Goal: Transaction & Acquisition: Purchase product/service

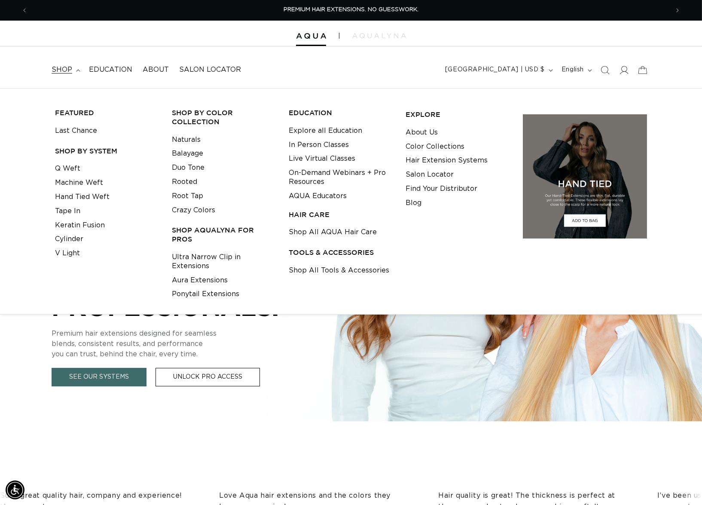
click at [62, 439] on div "BUILT FOR  PERFORMANCE. TRUSTED BY PROFESSIONALS. Premium hair extensions desig…" at bounding box center [351, 281] width 702 height 386
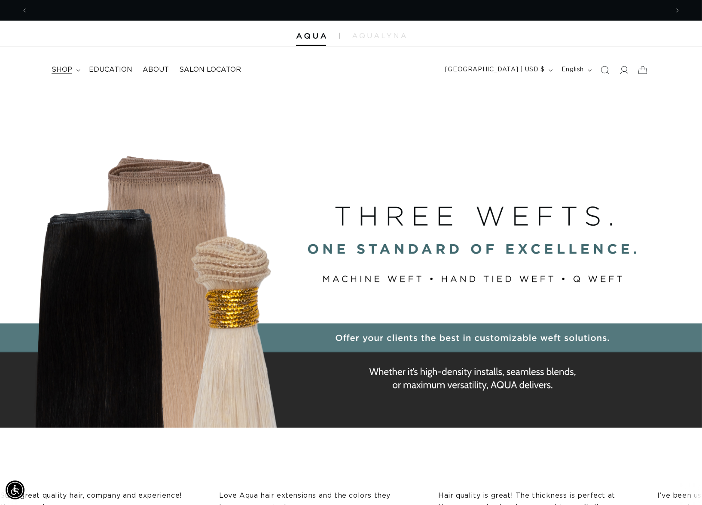
scroll to position [0, 639]
click at [67, 65] on summary "shop" at bounding box center [64, 69] width 37 height 19
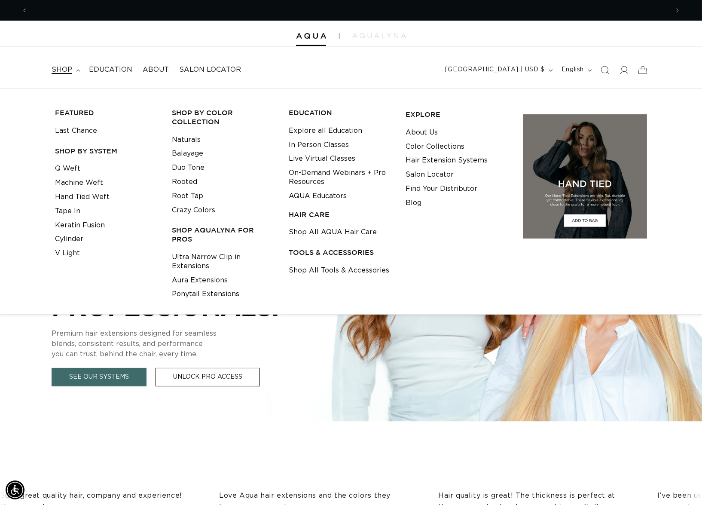
scroll to position [0, 0]
click at [68, 167] on link "Q Weft" at bounding box center [67, 168] width 25 height 14
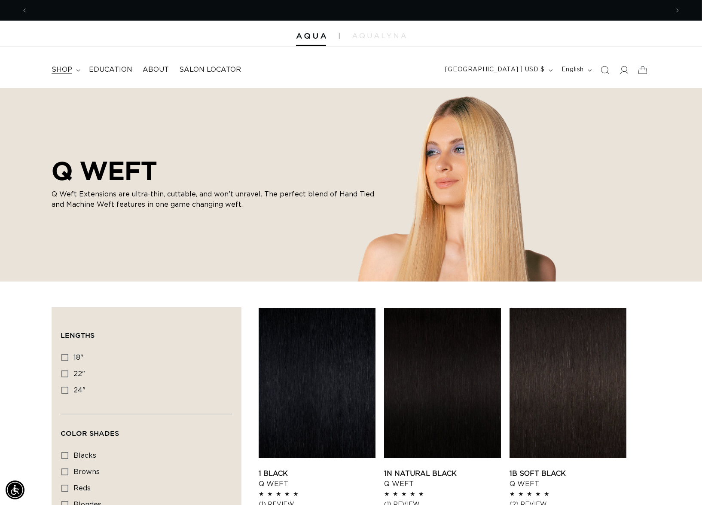
scroll to position [0, 639]
click at [70, 70] on span "shop" at bounding box center [62, 69] width 21 height 9
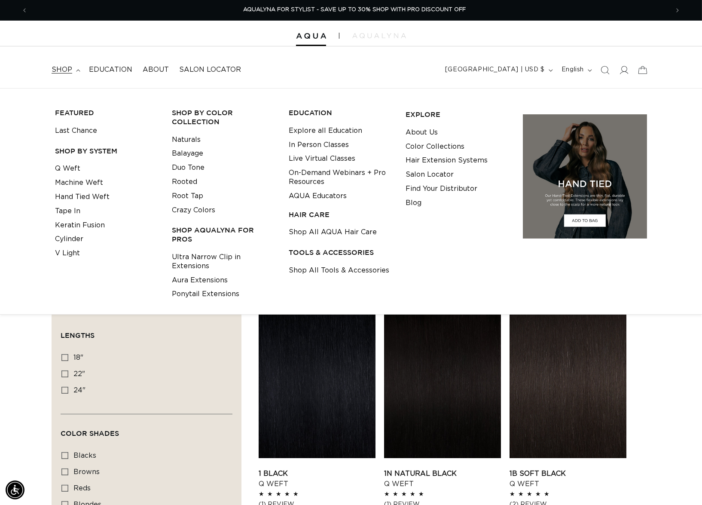
scroll to position [0, 0]
click at [76, 126] on link "Last Chance" at bounding box center [76, 131] width 42 height 14
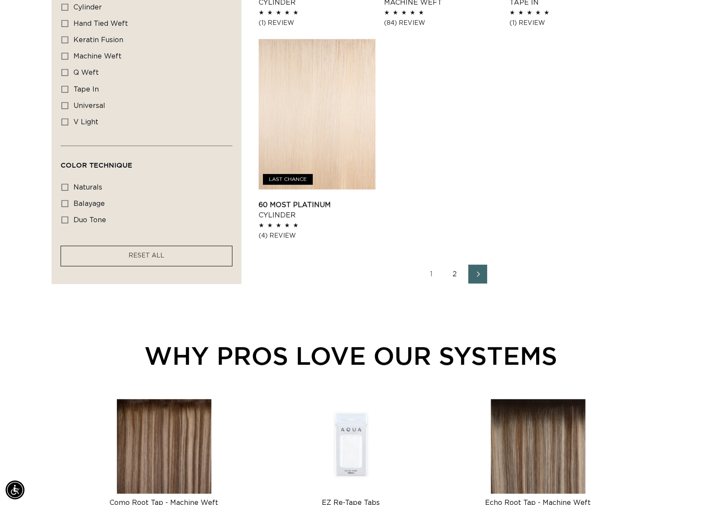
scroll to position [0, 1278]
click at [457, 283] on link "2" at bounding box center [454, 273] width 19 height 19
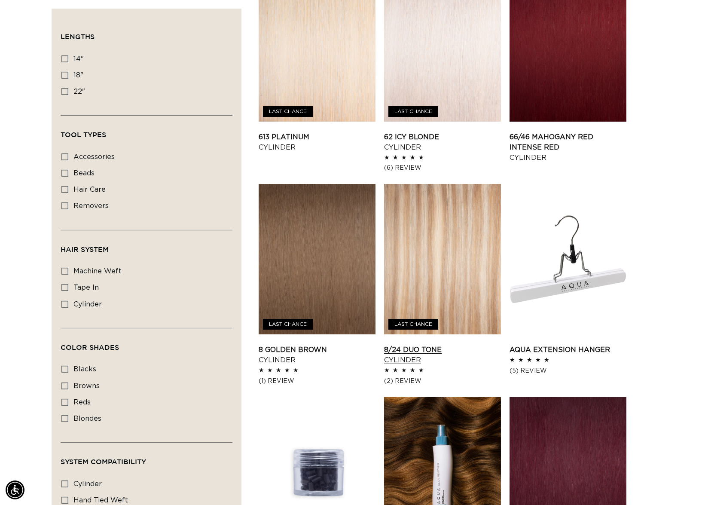
scroll to position [0, 1278]
click at [78, 307] on span "cylinder" at bounding box center [87, 303] width 28 height 7
click at [68, 307] on input "cylinder cylinder (18 products)" at bounding box center [64, 303] width 7 height 7
checkbox input "true"
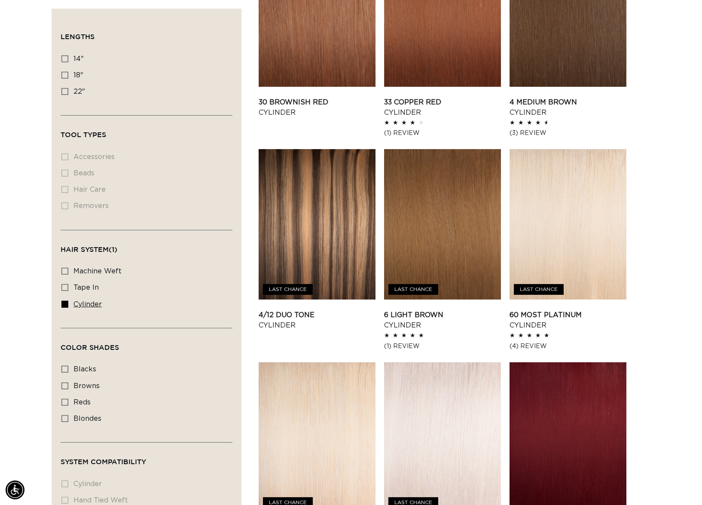
click at [65, 307] on rect at bounding box center [65, 304] width 6 height 6
click at [65, 307] on input "cylinder cylinder (18 products)" at bounding box center [64, 303] width 7 height 7
checkbox input "false"
click at [75, 294] on label "tape in tape in (2 products)" at bounding box center [143, 288] width 165 height 16
click at [68, 291] on input "tape in tape in (2 products)" at bounding box center [64, 287] width 7 height 7
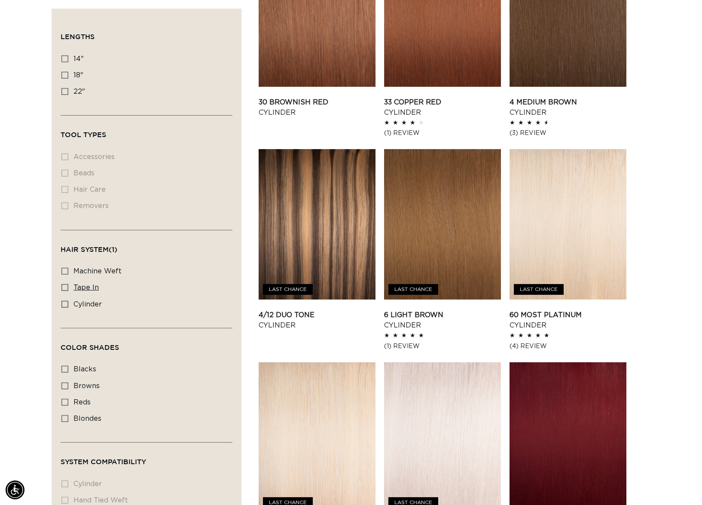
checkbox input "true"
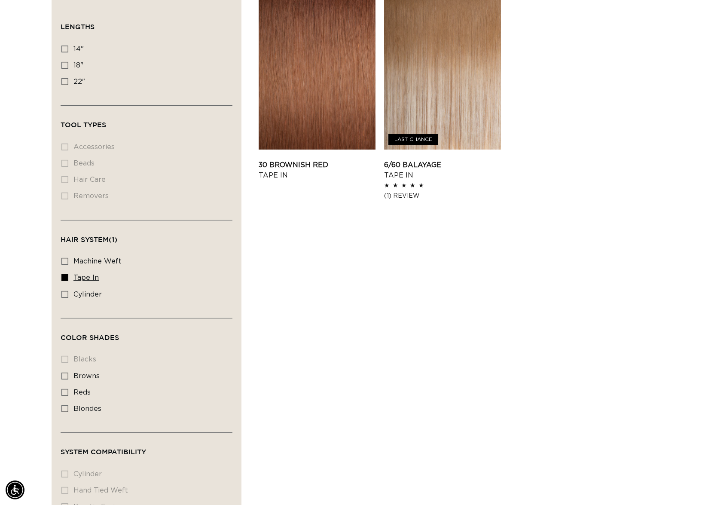
click at [77, 281] on span "tape in" at bounding box center [85, 277] width 25 height 7
click at [68, 281] on input "tape in tape in (2 products)" at bounding box center [64, 277] width 7 height 7
checkbox input "false"
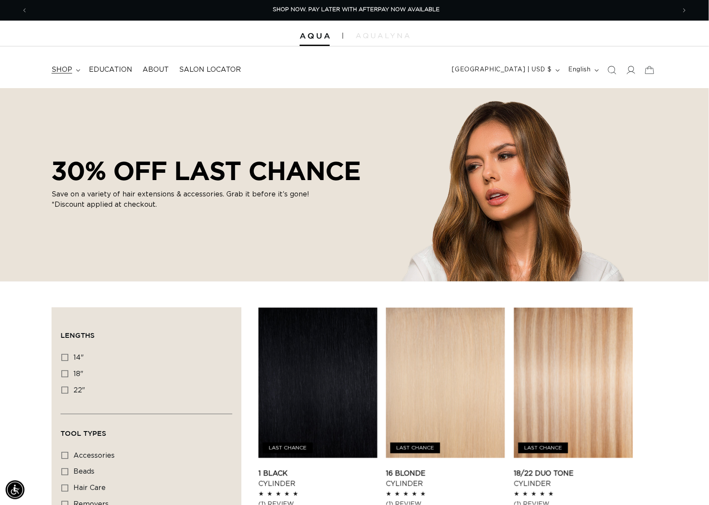
click at [67, 70] on span "shop" at bounding box center [62, 69] width 21 height 9
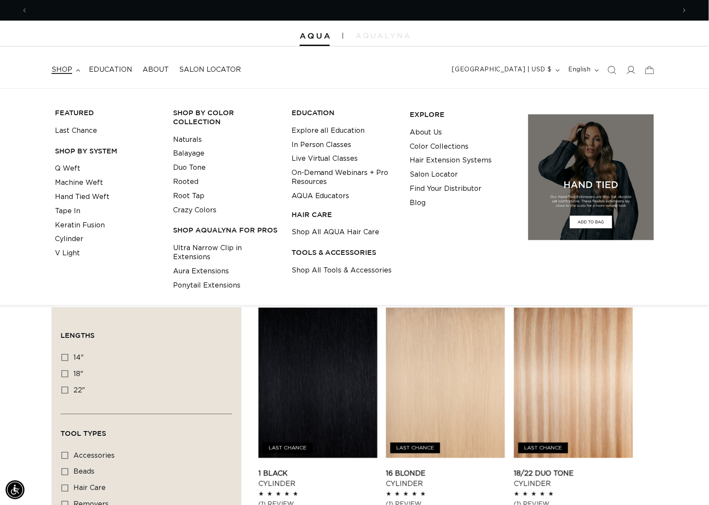
scroll to position [0, 1293]
click at [75, 167] on link "Q Weft" at bounding box center [67, 168] width 25 height 14
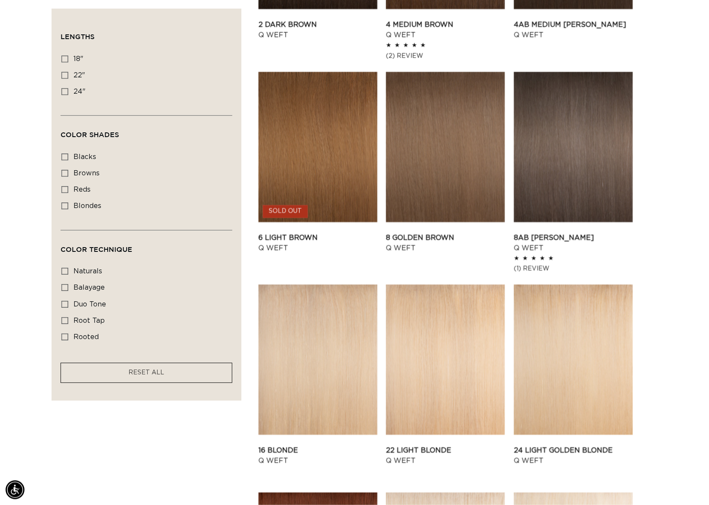
scroll to position [0, 1293]
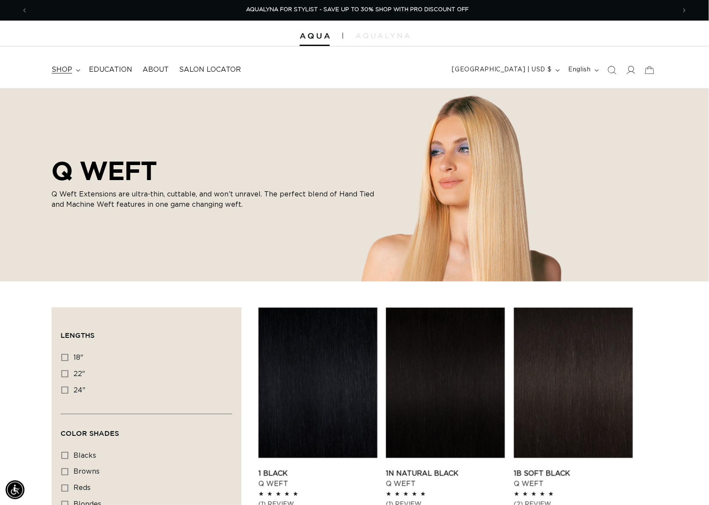
click at [59, 67] on span "shop" at bounding box center [62, 69] width 21 height 9
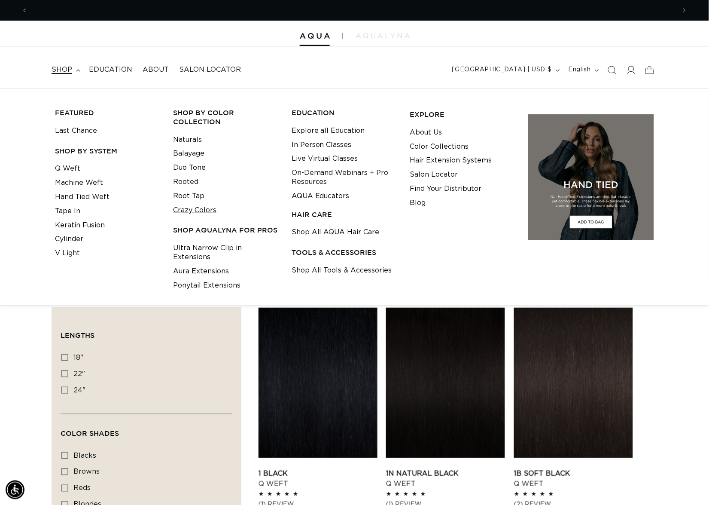
scroll to position [0, 0]
click at [315, 146] on link "In Person Classes" at bounding box center [322, 145] width 60 height 14
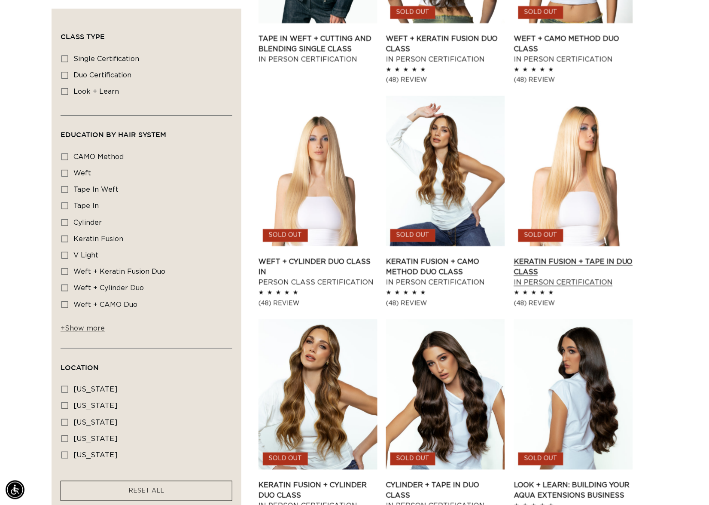
scroll to position [0, 1293]
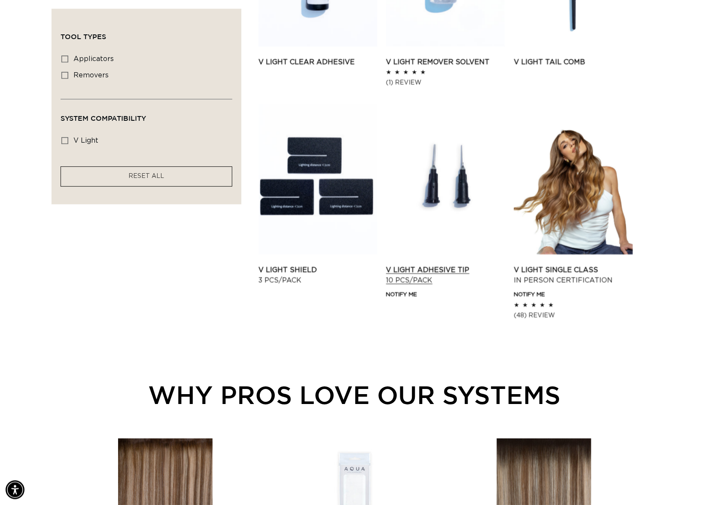
scroll to position [0, 646]
click at [450, 264] on link "V Light Adhesive Tip 10 pcs/pack" at bounding box center [445, 274] width 119 height 21
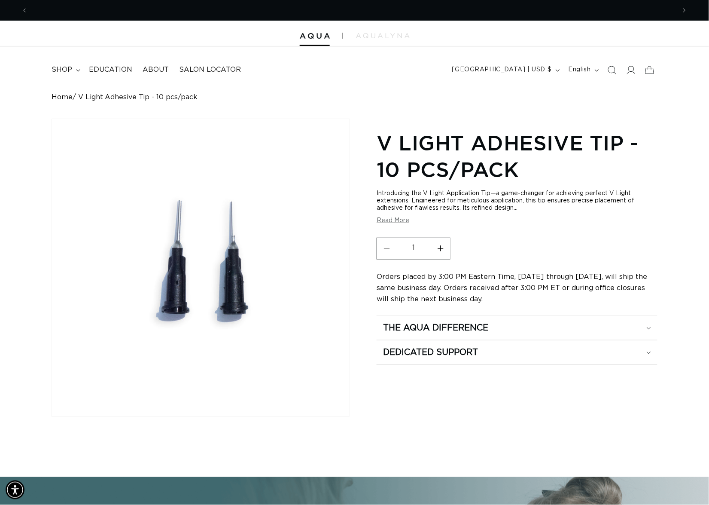
scroll to position [0, 1293]
